Goal: Task Accomplishment & Management: Use online tool/utility

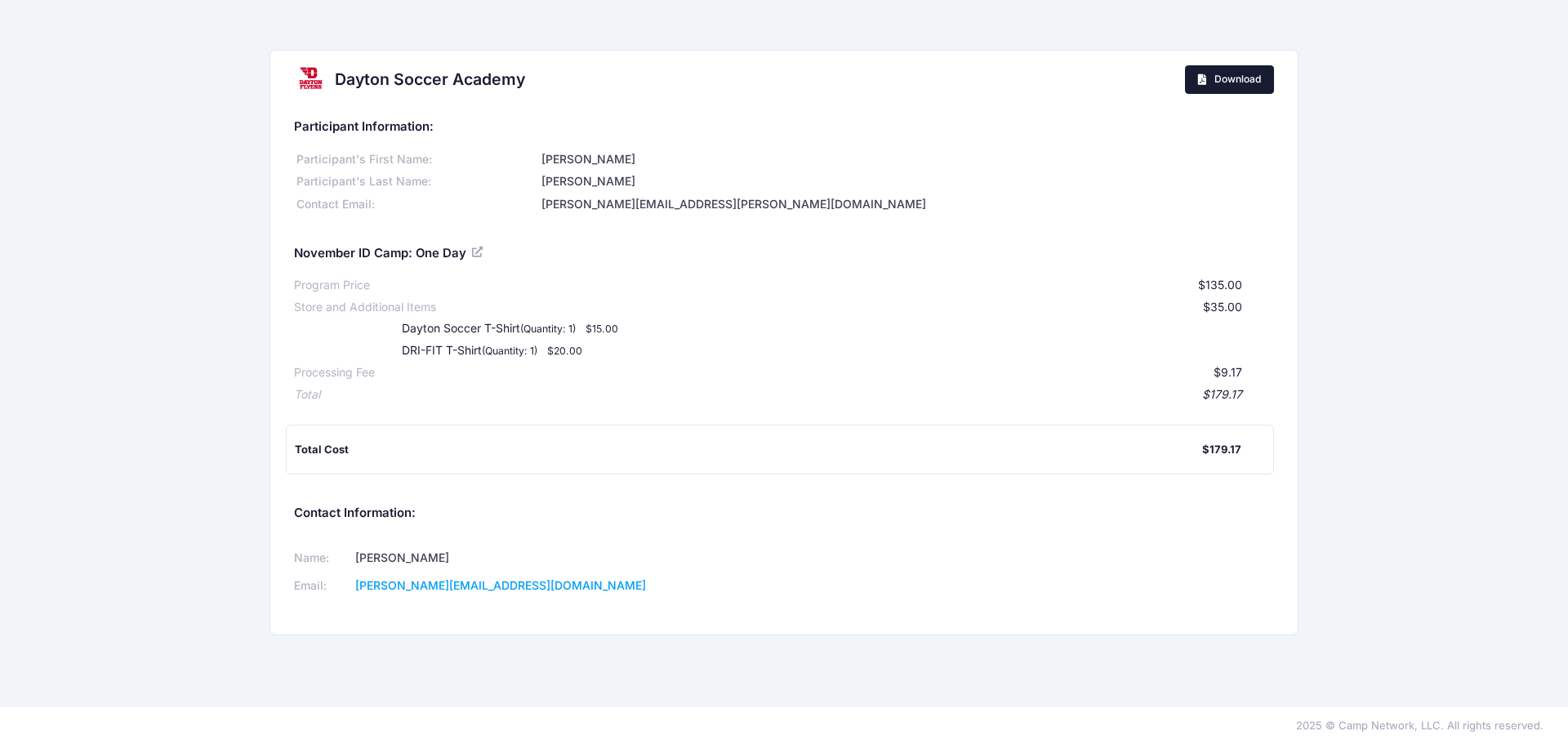
click at [1260, 76] on span "Download" at bounding box center [1237, 79] width 46 height 12
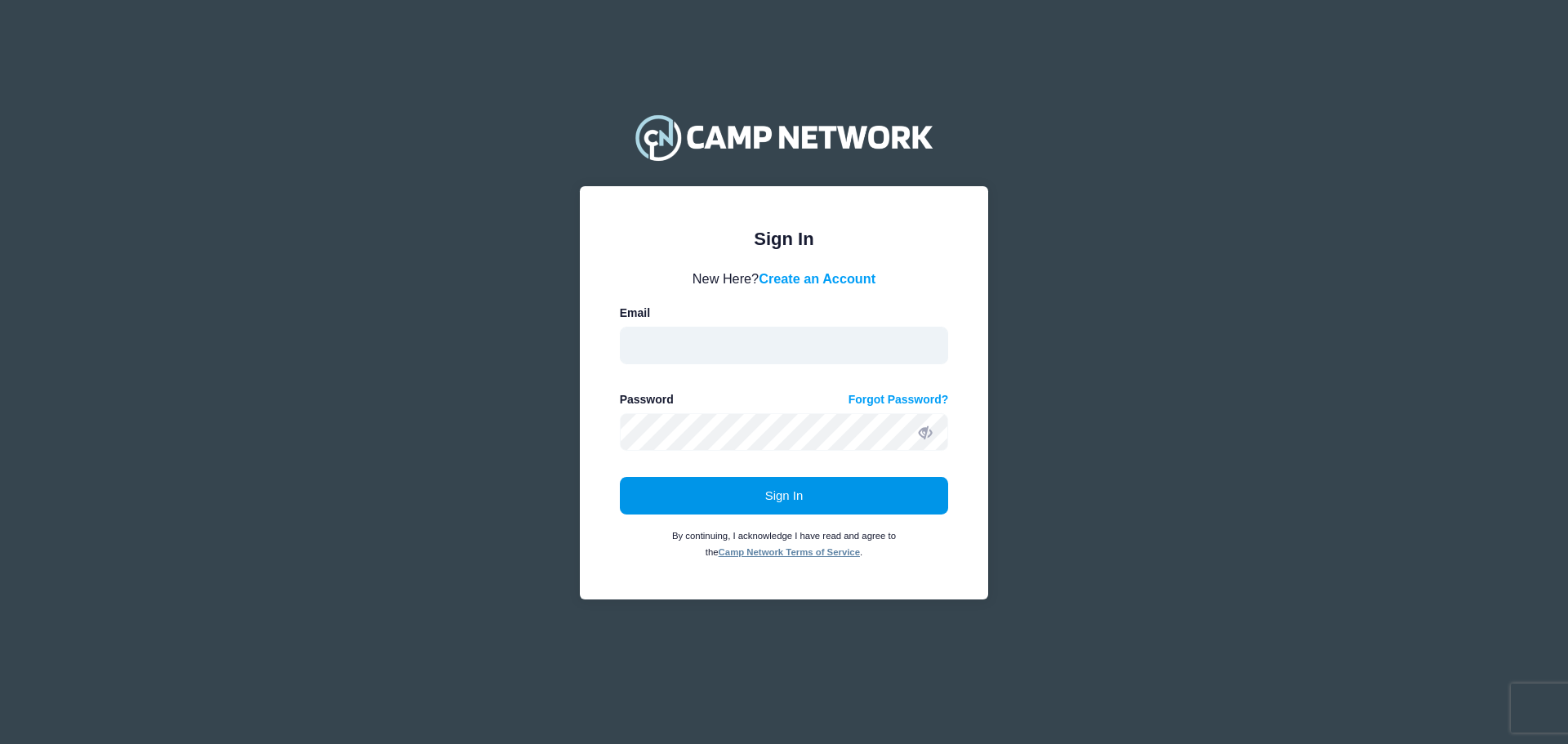
type input "currier@udayton.edu"
click at [806, 495] on button "Sign In" at bounding box center [784, 495] width 329 height 38
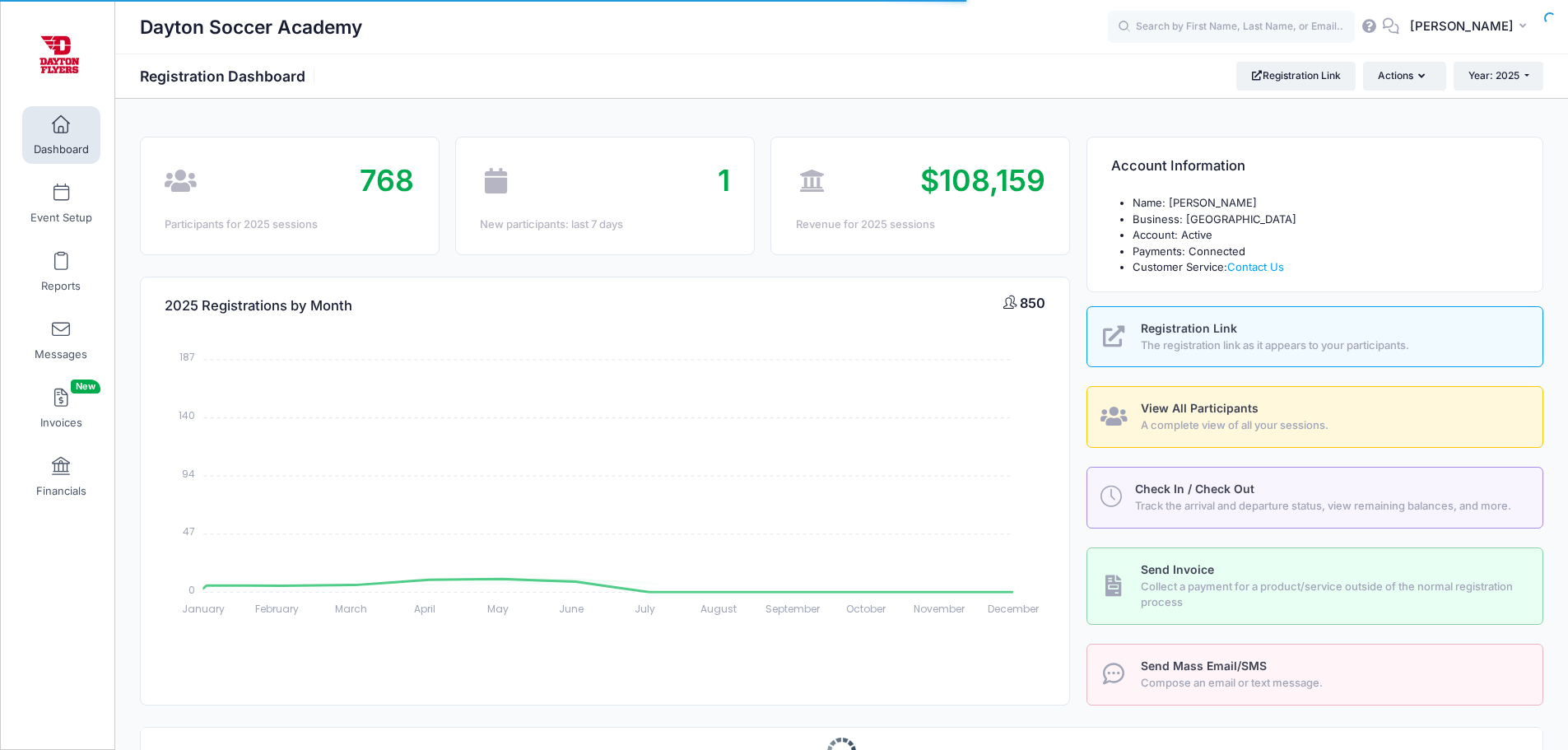
select select
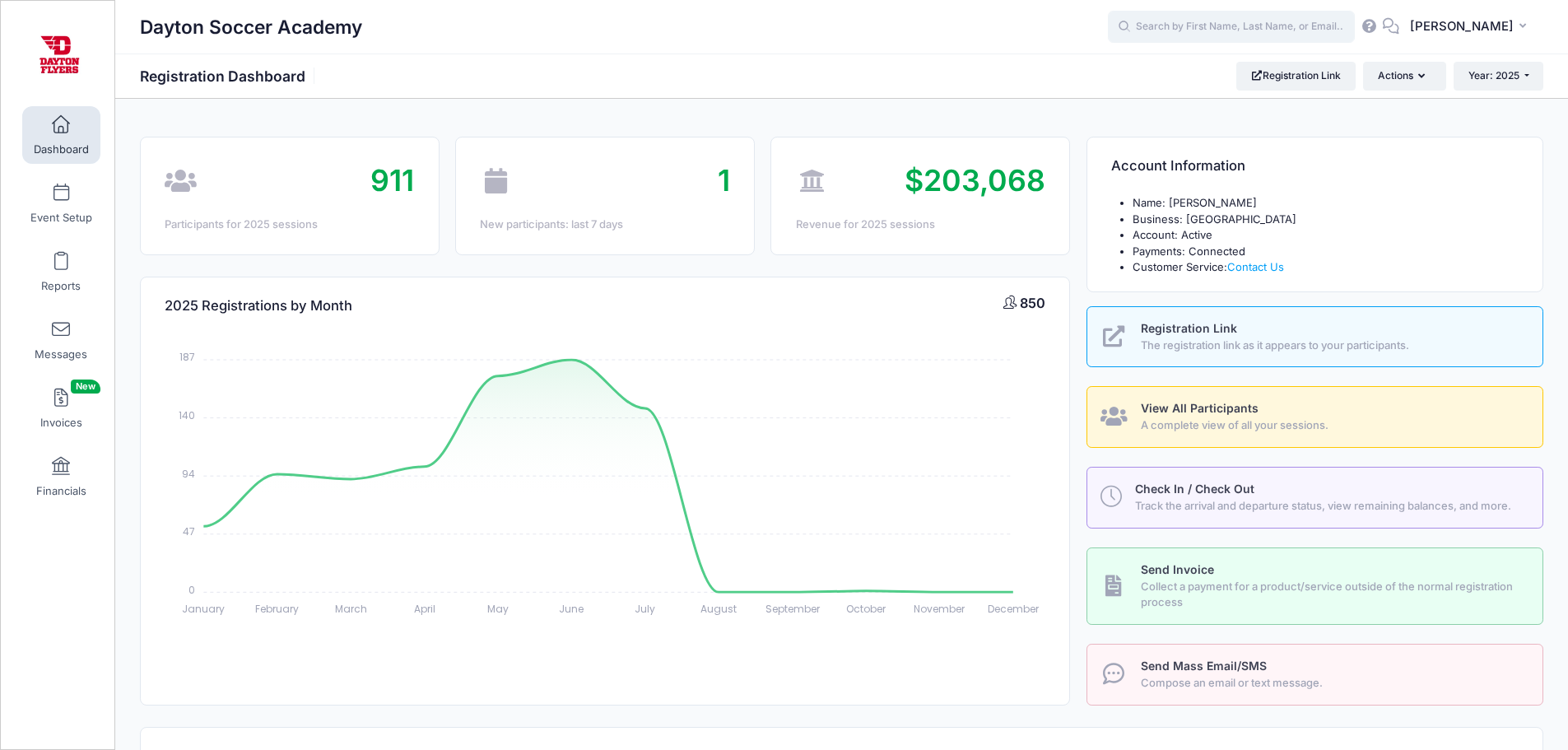
click at [1246, 27] on input "text" at bounding box center [1231, 26] width 247 height 33
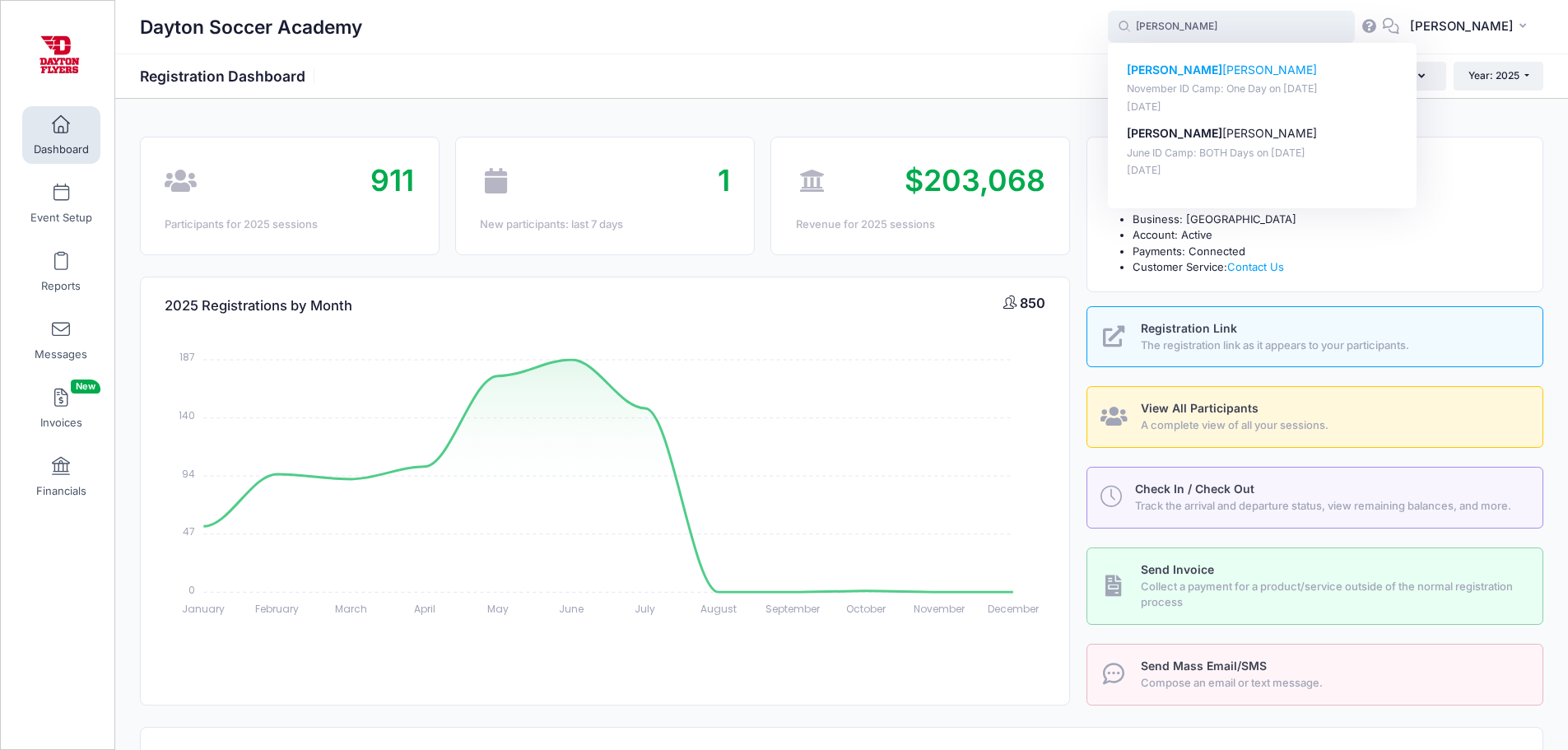
click at [1199, 70] on p "Pierce McCord" at bounding box center [1262, 71] width 271 height 18
type input "Pierce McCord (November ID Camp: One Day, Nov-30, 2025)"
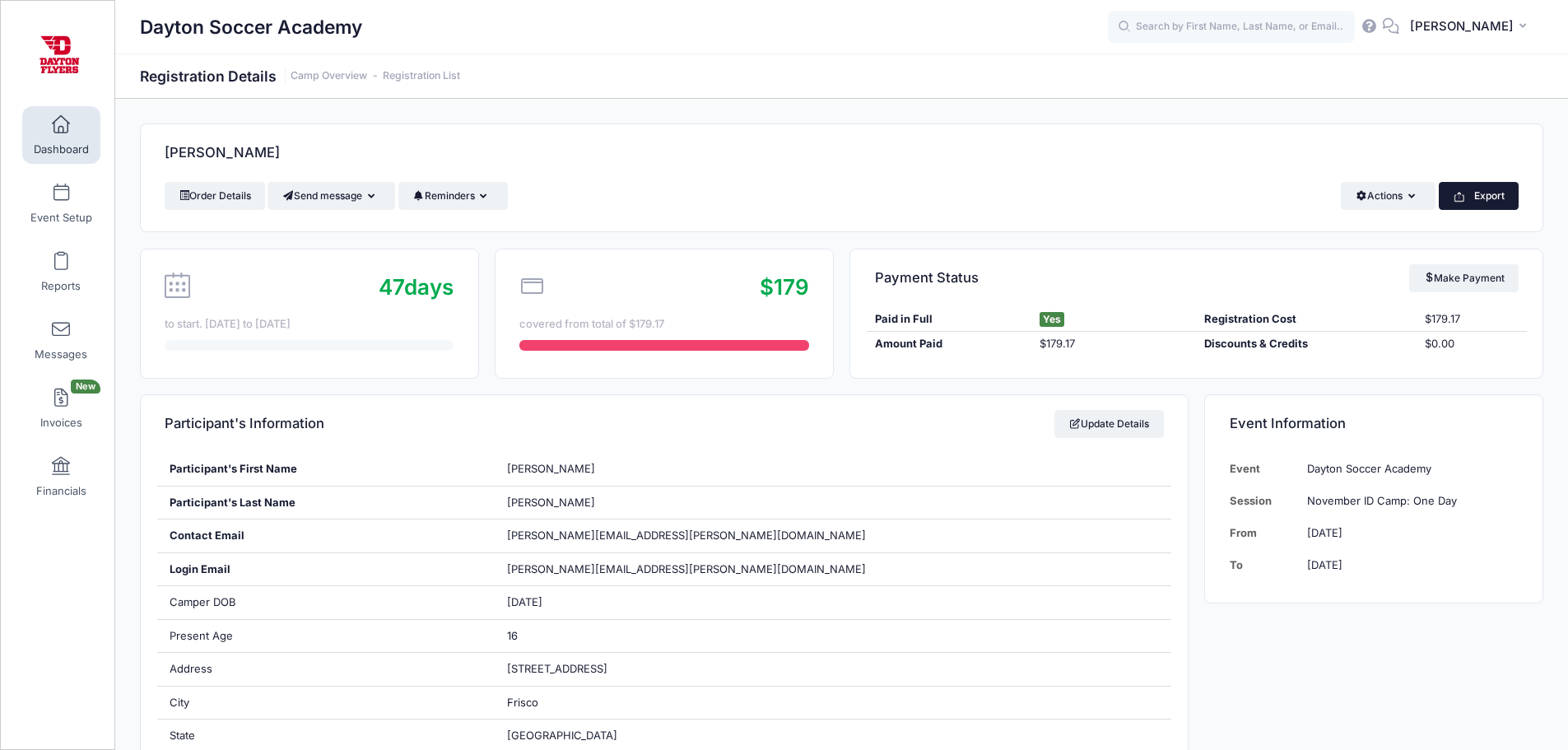
click at [1489, 197] on button "Export" at bounding box center [1478, 196] width 80 height 28
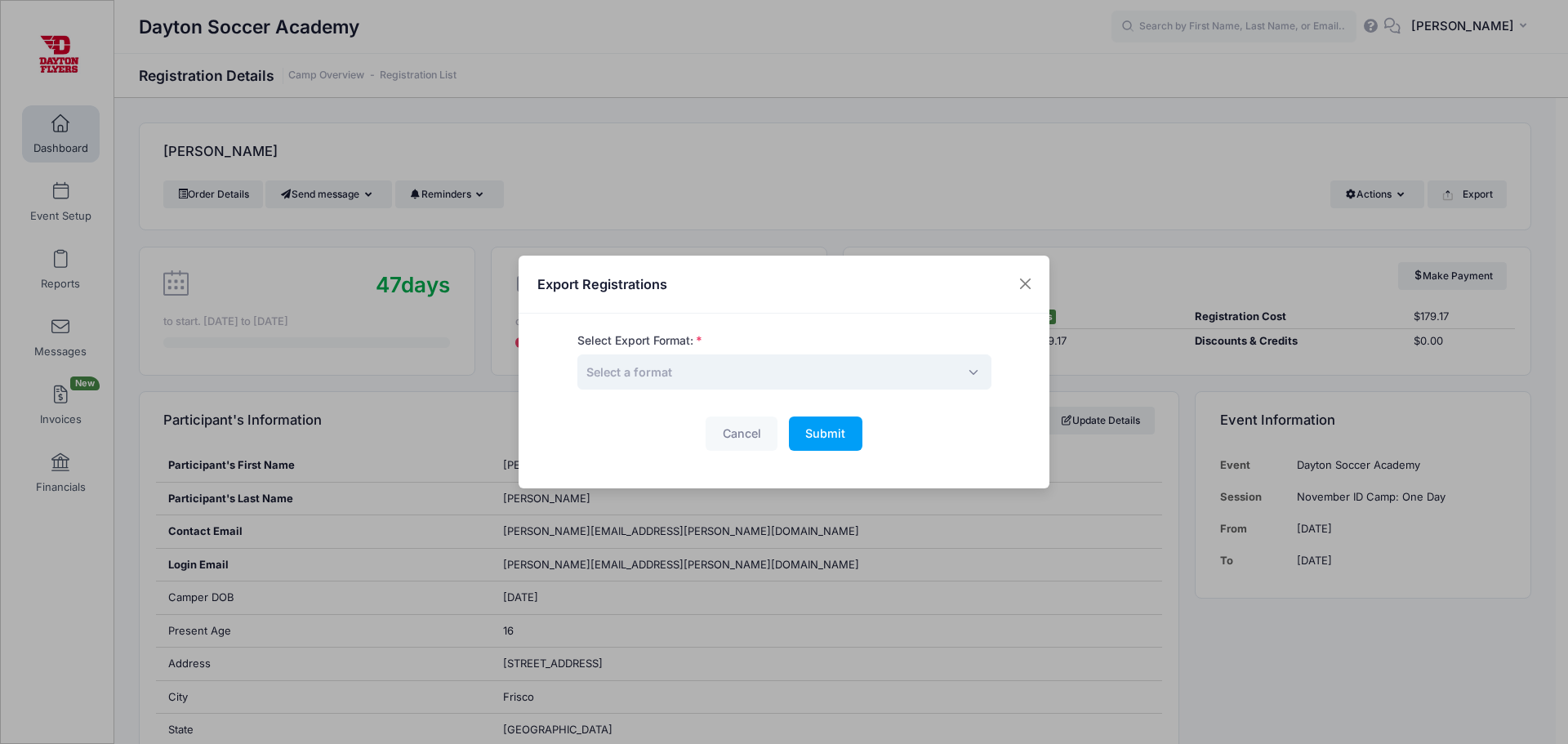
click at [725, 378] on span "Select a format" at bounding box center [784, 372] width 414 height 35
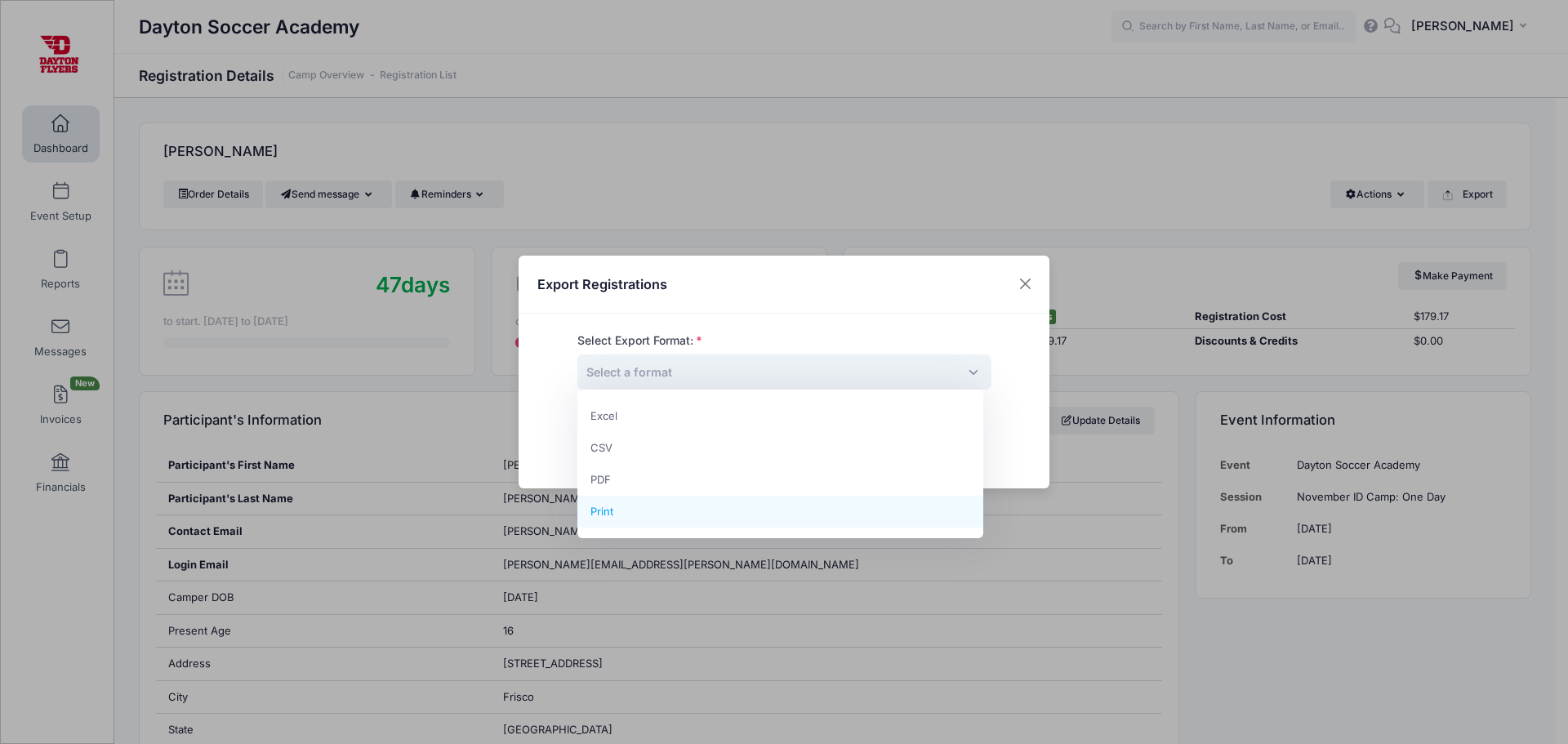
select select "print"
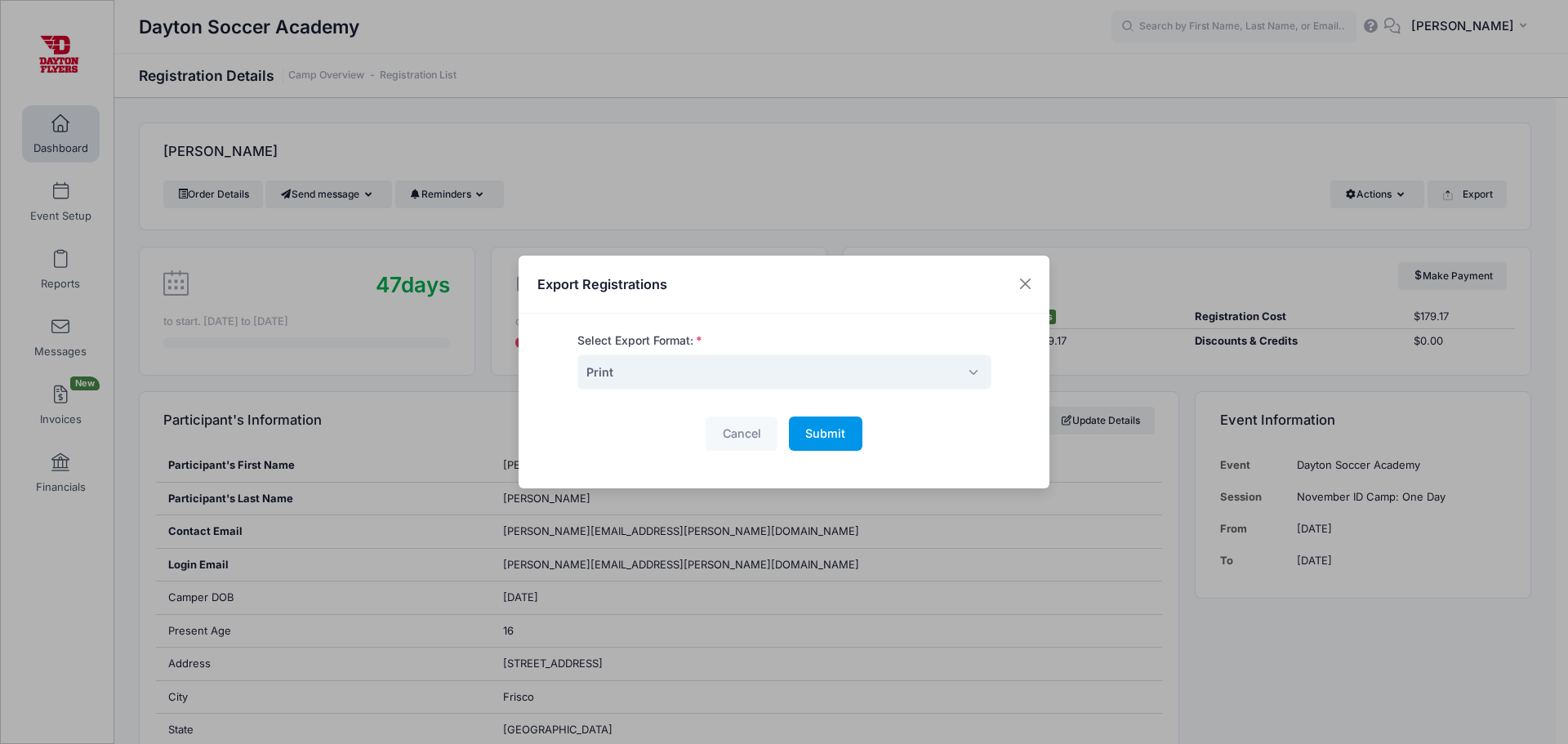
click at [818, 428] on span "Submit" at bounding box center [826, 433] width 40 height 14
